Goal: Go to known website: Access a specific website the user already knows

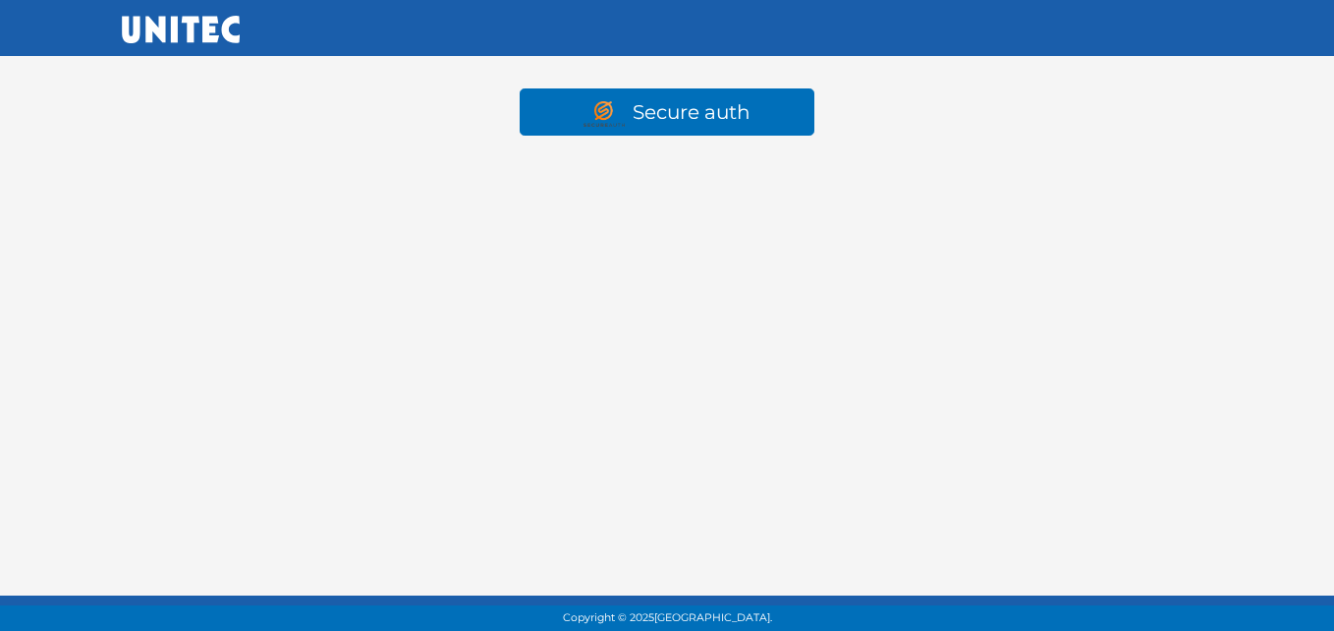
click at [699, 190] on html "Secure auth Copyright © 2025 Universidad Tecnológica de México." at bounding box center [667, 95] width 1334 height 190
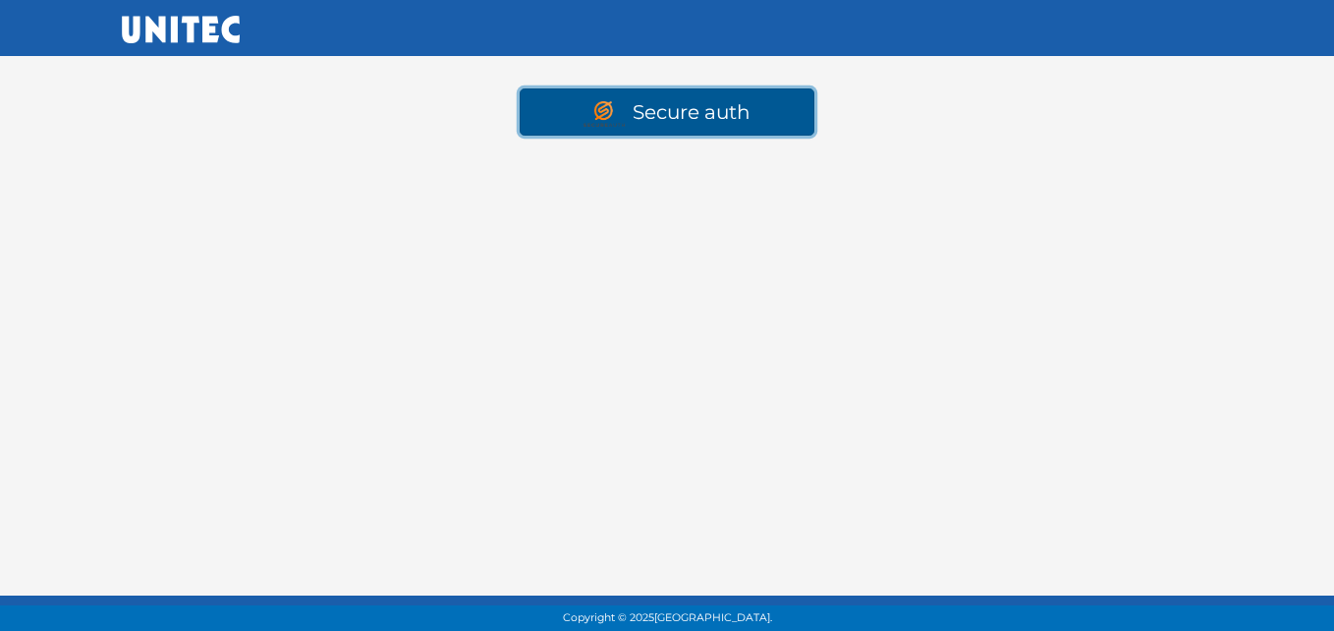
click at [713, 124] on link "Secure auth" at bounding box center [667, 111] width 295 height 47
click at [689, 120] on link "Secure auth" at bounding box center [667, 111] width 295 height 47
click at [706, 115] on link "Secure auth" at bounding box center [667, 111] width 295 height 47
